Goal: Navigation & Orientation: Find specific page/section

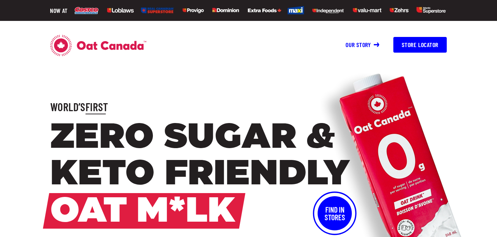
click at [405, 44] on button "Store Locator" at bounding box center [419, 45] width 53 height 16
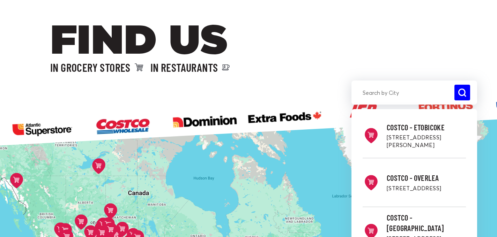
scroll to position [47, 0]
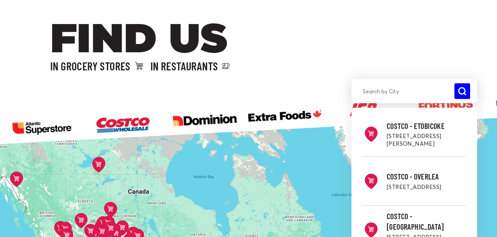
click at [376, 95] on input "search" at bounding box center [414, 91] width 126 height 16
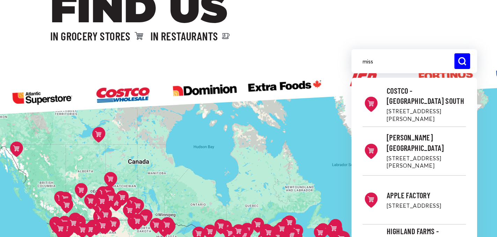
scroll to position [74, 0]
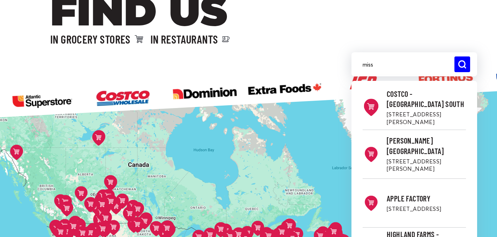
click at [396, 110] on div "Costco - [GEOGRAPHIC_DATA] [GEOGRAPHIC_DATA][STREET_ADDRESS][PERSON_NAME]" at bounding box center [426, 107] width 79 height 37
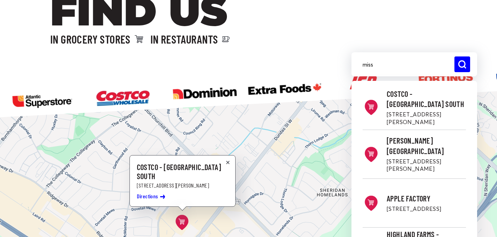
click at [182, 223] on icon at bounding box center [181, 222] width 13 height 15
drag, startPoint x: 379, startPoint y: 64, endPoint x: 338, endPoint y: 64, distance: 41.2
click at [338, 64] on div "miss Costco - [GEOGRAPHIC_DATA][STREET_ADDRESS][PERSON_NAME][PERSON_NAME] [STRE…" at bounding box center [248, 65] width 497 height 30
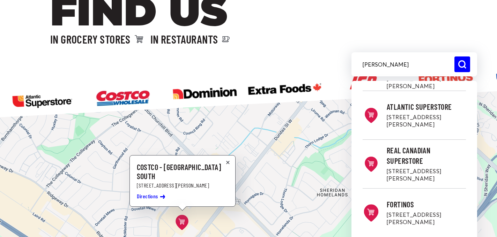
scroll to position [83, 0]
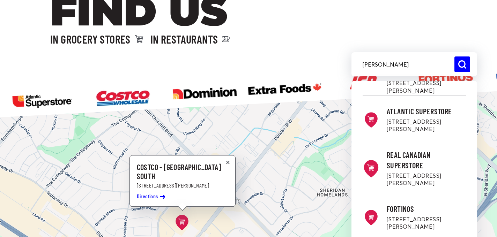
type input "[PERSON_NAME]"
click at [396, 159] on h2 "Real Canadian Superstore" at bounding box center [426, 160] width 79 height 21
